Goal: Task Accomplishment & Management: Use online tool/utility

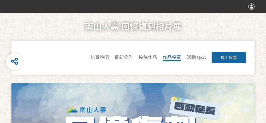
click at [173, 59] on span "作品投票" at bounding box center [172, 57] width 18 height 5
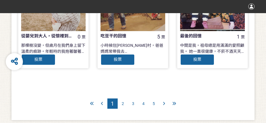
scroll to position [577, 0]
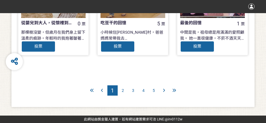
click at [156, 91] on div "5" at bounding box center [154, 91] width 10 height 10
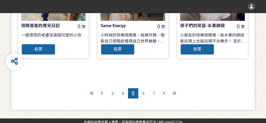
scroll to position [577, 0]
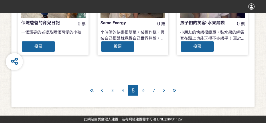
click at [155, 91] on div "7" at bounding box center [154, 91] width 10 height 10
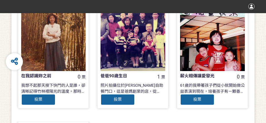
scroll to position [140, 0]
